Goal: Task Accomplishment & Management: Use online tool/utility

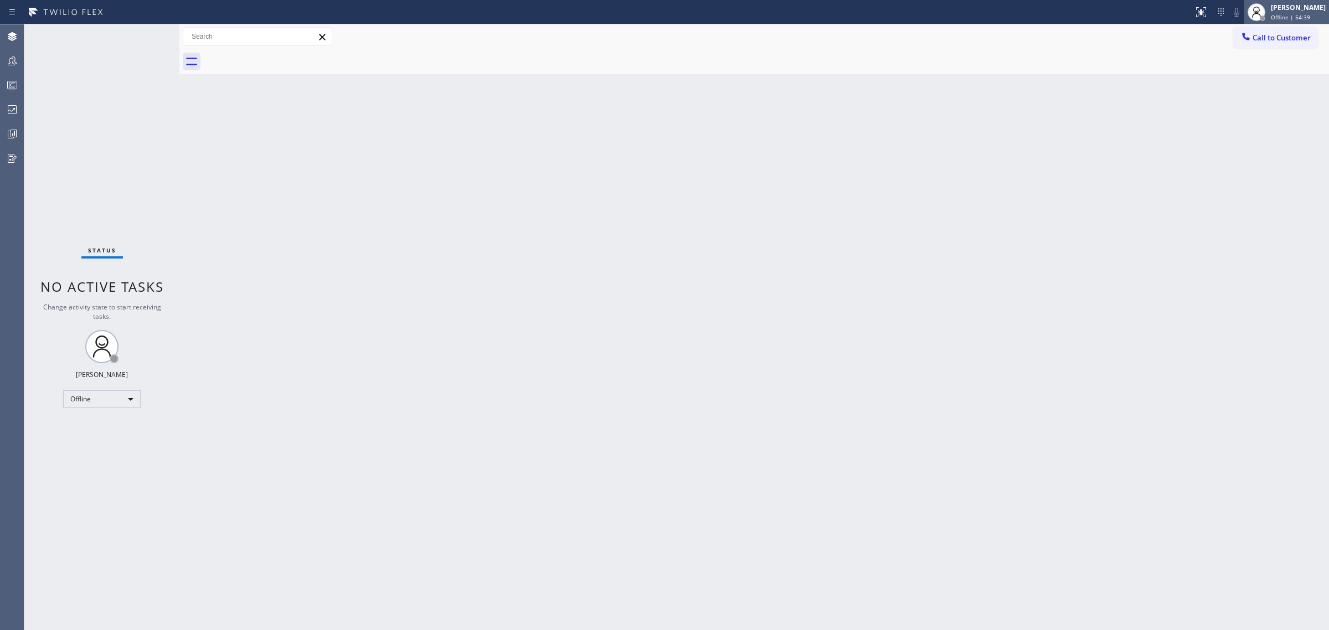
click at [1299, 20] on div "[PERSON_NAME] Offline | 54:39" at bounding box center [1299, 11] width 60 height 19
click at [1271, 73] on button "Unavailable" at bounding box center [1273, 73] width 111 height 14
click at [948, 275] on div "Back to Dashboard Change Sender ID Customers Technicians Select a contact Outbo…" at bounding box center [754, 327] width 1150 height 606
